Goal: Task Accomplishment & Management: Use online tool/utility

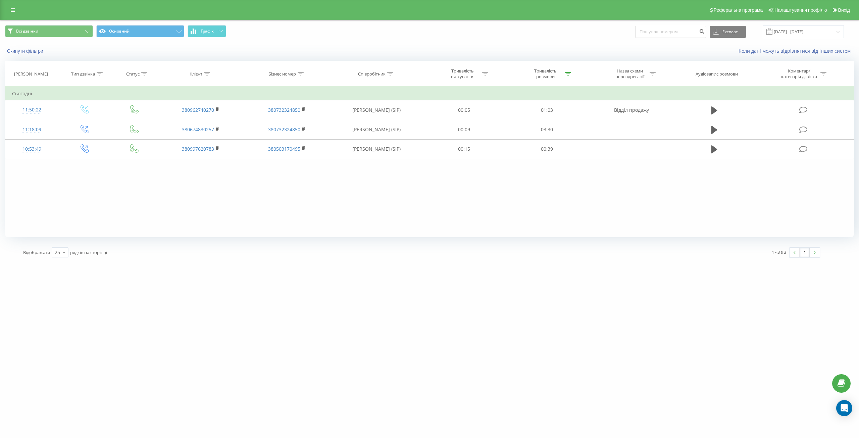
click at [550, 80] on div "Тривалість розмови" at bounding box center [546, 73] width 36 height 11
click at [560, 136] on span "OK" at bounding box center [561, 135] width 19 height 10
click at [200, 32] on button "Графік" at bounding box center [207, 31] width 39 height 12
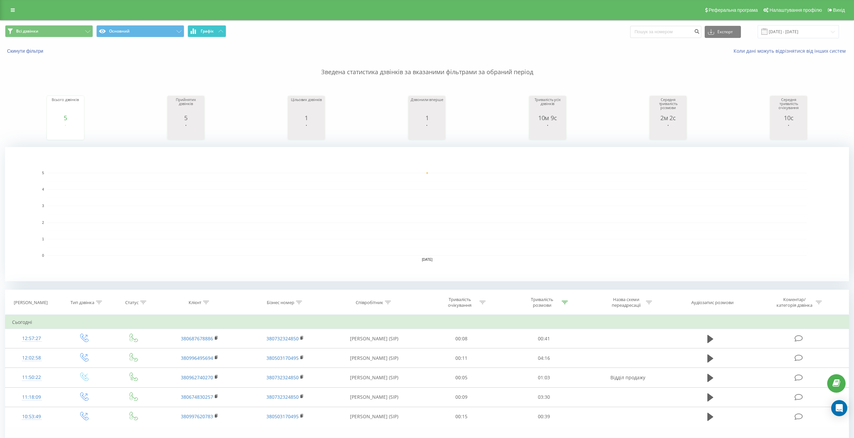
click at [208, 29] on span "Графік" at bounding box center [207, 31] width 13 height 5
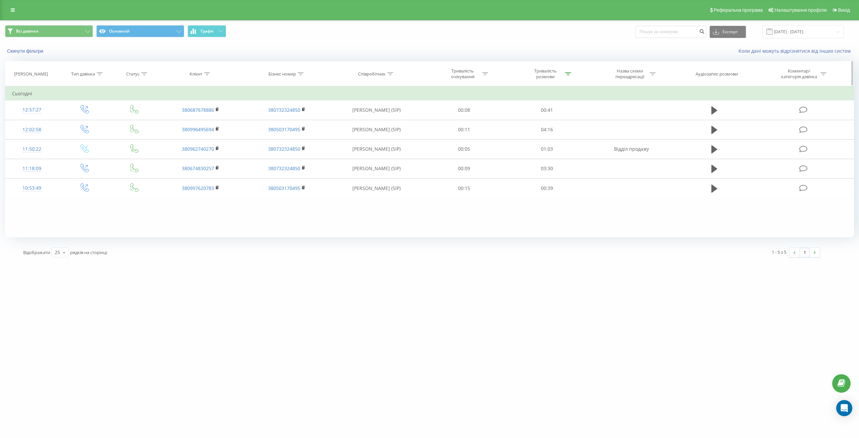
click at [536, 76] on div "Тривалість розмови" at bounding box center [546, 73] width 36 height 11
click at [562, 135] on span "OK" at bounding box center [561, 135] width 19 height 10
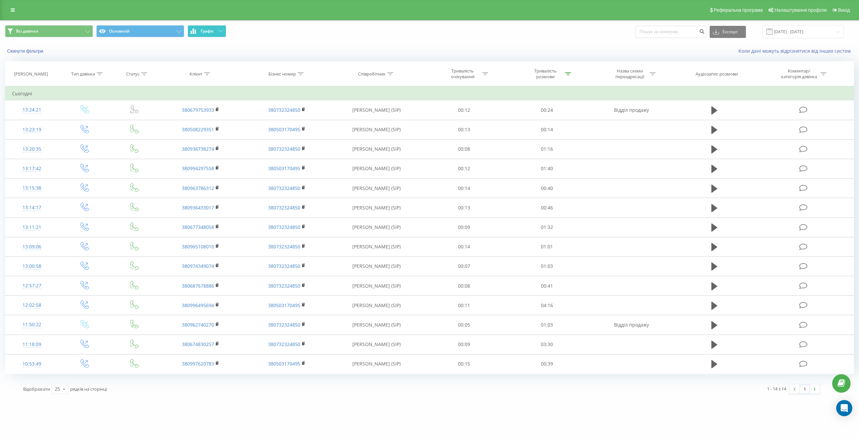
click at [207, 36] on button "Графік" at bounding box center [207, 31] width 39 height 12
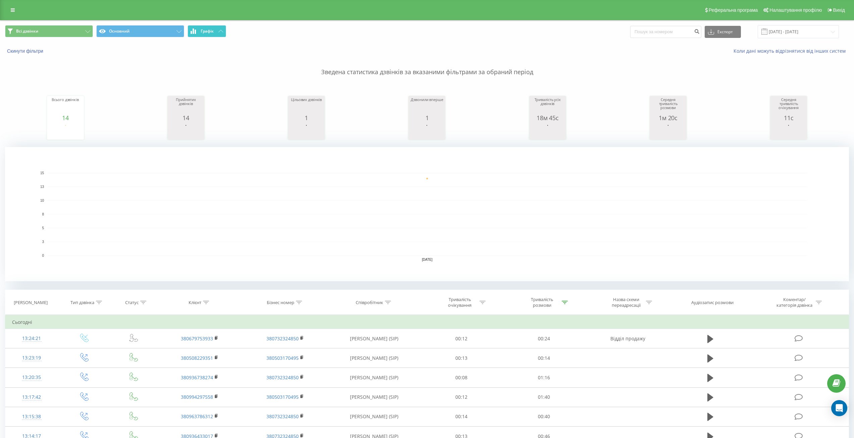
click at [200, 34] on button "Графік" at bounding box center [207, 31] width 39 height 12
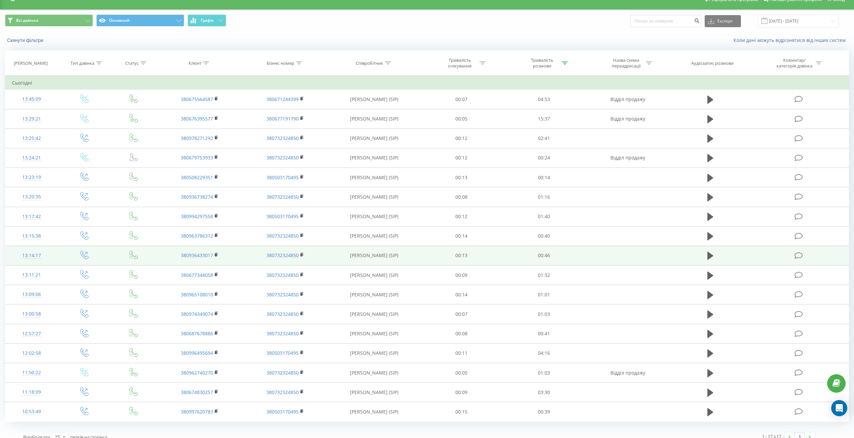
scroll to position [20, 0]
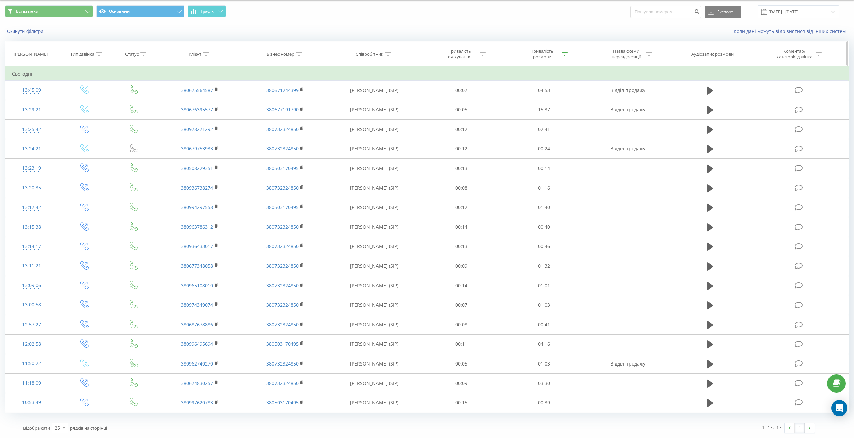
click at [541, 56] on div "Тривалість розмови" at bounding box center [542, 53] width 36 height 11
click at [550, 113] on span "OK" at bounding box center [558, 115] width 19 height 10
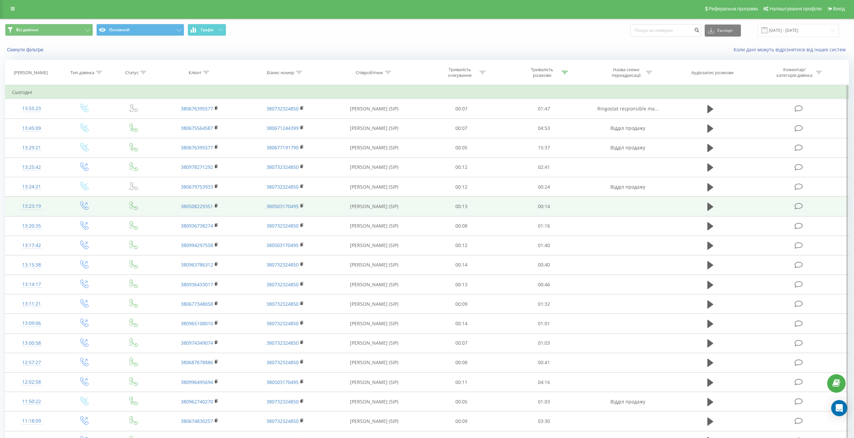
scroll to position [0, 0]
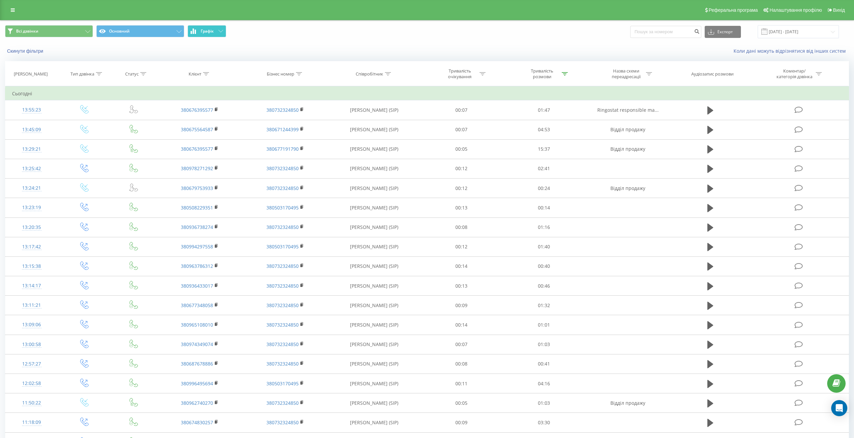
click at [210, 29] on span "Графік" at bounding box center [207, 31] width 13 height 5
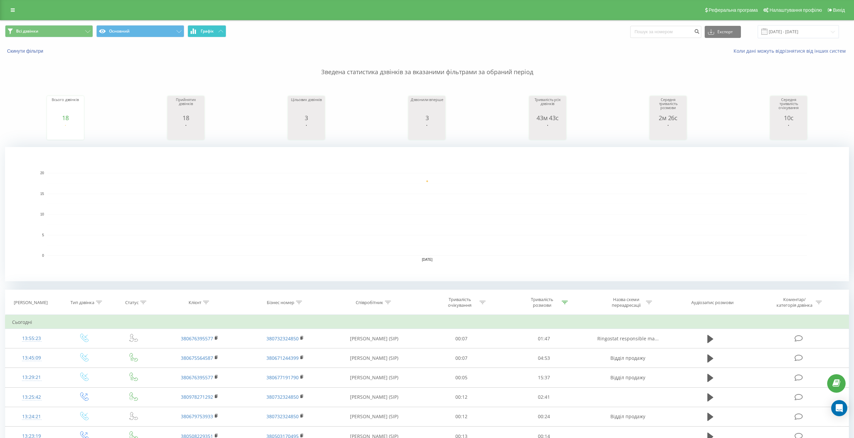
click at [208, 29] on span "Графік" at bounding box center [207, 31] width 13 height 5
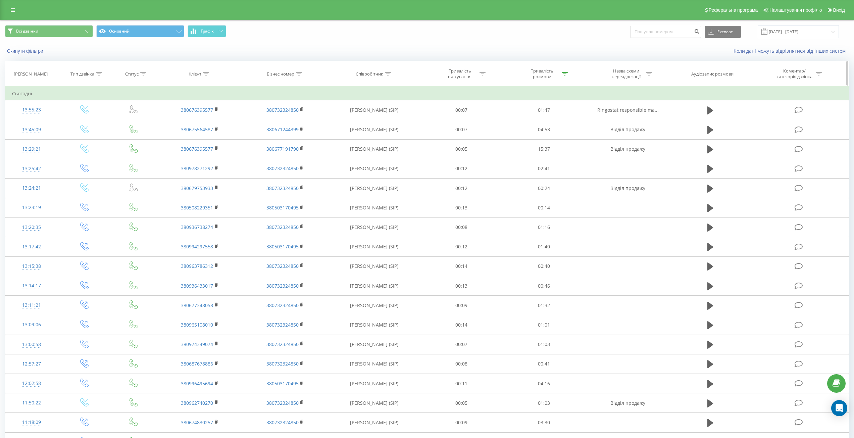
click at [529, 70] on div "Тривалість розмови" at bounding box center [542, 73] width 36 height 11
click at [563, 135] on span "OK" at bounding box center [558, 135] width 19 height 10
click at [210, 36] on button "Графік" at bounding box center [207, 31] width 39 height 12
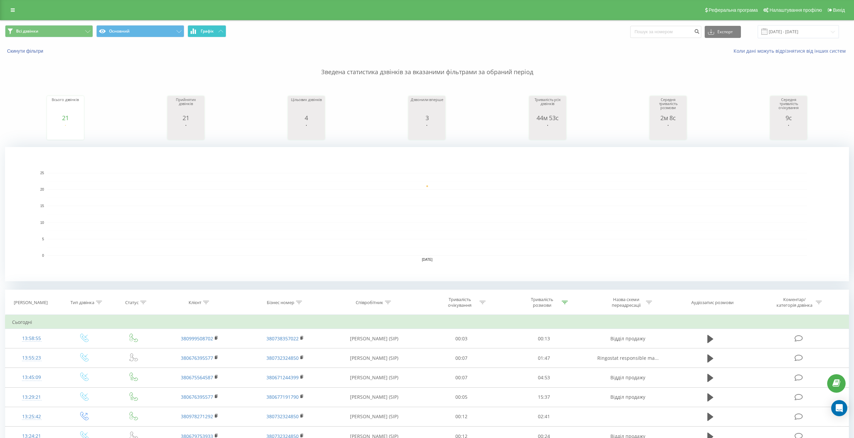
click at [209, 36] on button "Графік" at bounding box center [207, 31] width 39 height 12
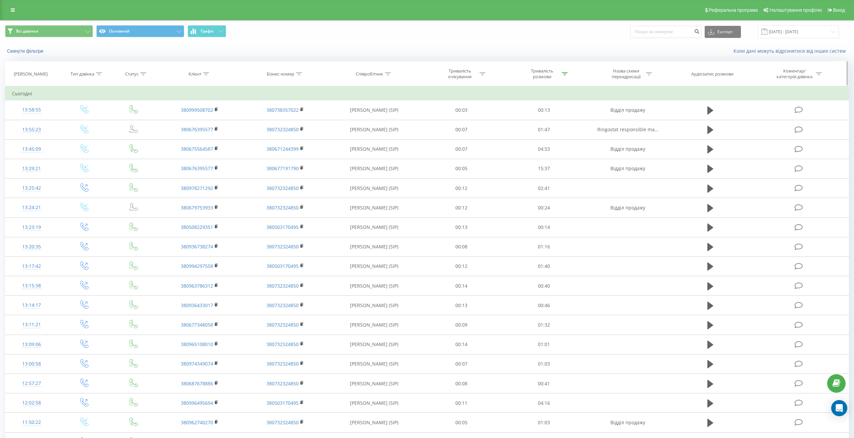
click at [531, 76] on div "Тривалість розмови" at bounding box center [542, 73] width 36 height 11
drag, startPoint x: 553, startPoint y: 135, endPoint x: 353, endPoint y: 79, distance: 206.9
click at [552, 134] on span "OK" at bounding box center [558, 135] width 19 height 10
click at [213, 34] on span "Графік" at bounding box center [207, 31] width 13 height 5
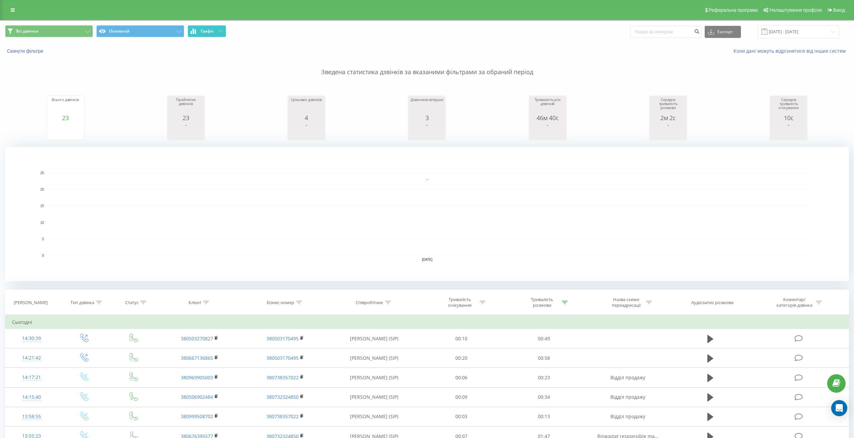
click at [213, 34] on span "Графік" at bounding box center [207, 31] width 13 height 5
